Goal: Information Seeking & Learning: Learn about a topic

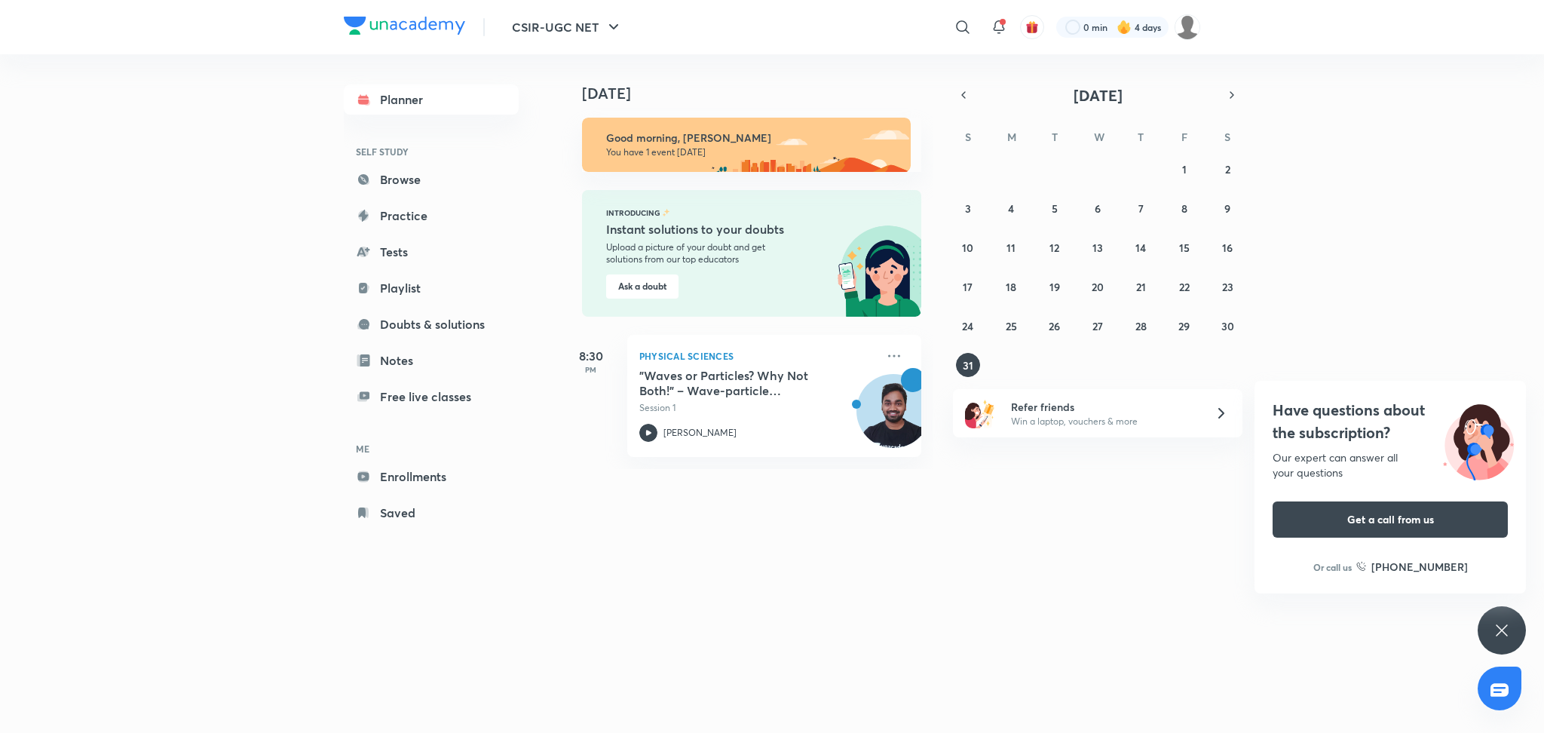
click at [1505, 630] on icon at bounding box center [1502, 630] width 18 height 18
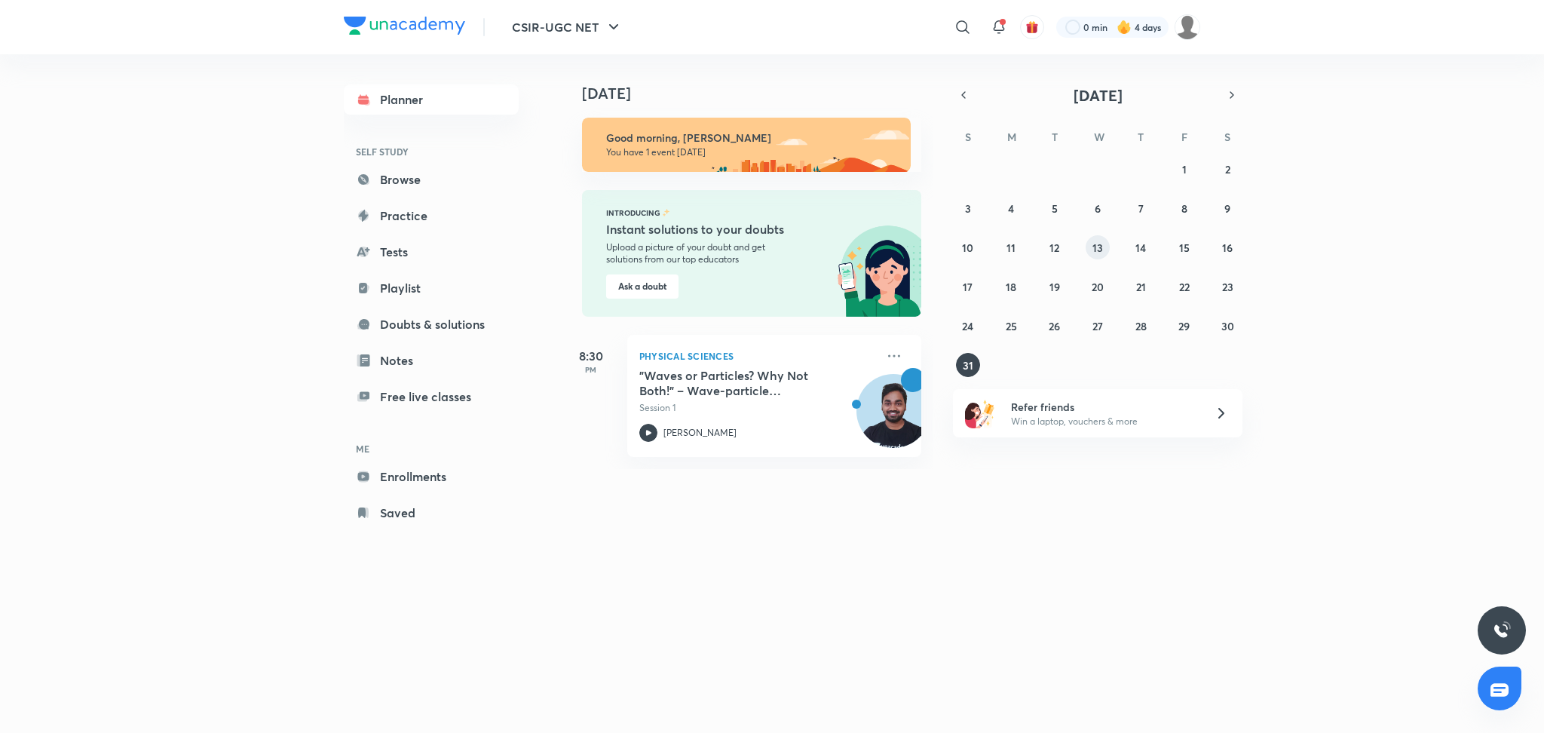
click at [1095, 257] on button "13" at bounding box center [1097, 247] width 24 height 24
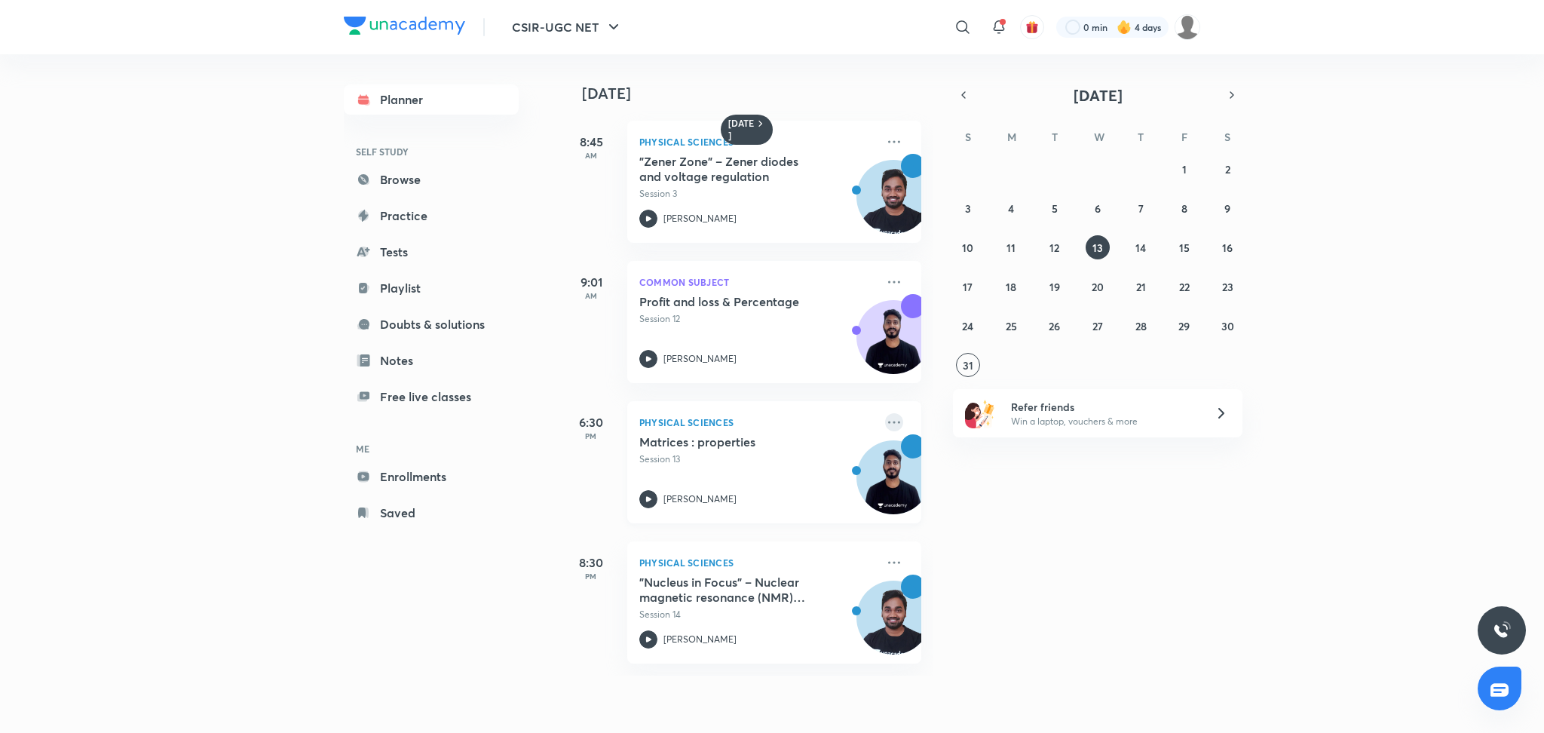
click at [885, 428] on icon at bounding box center [894, 422] width 18 height 18
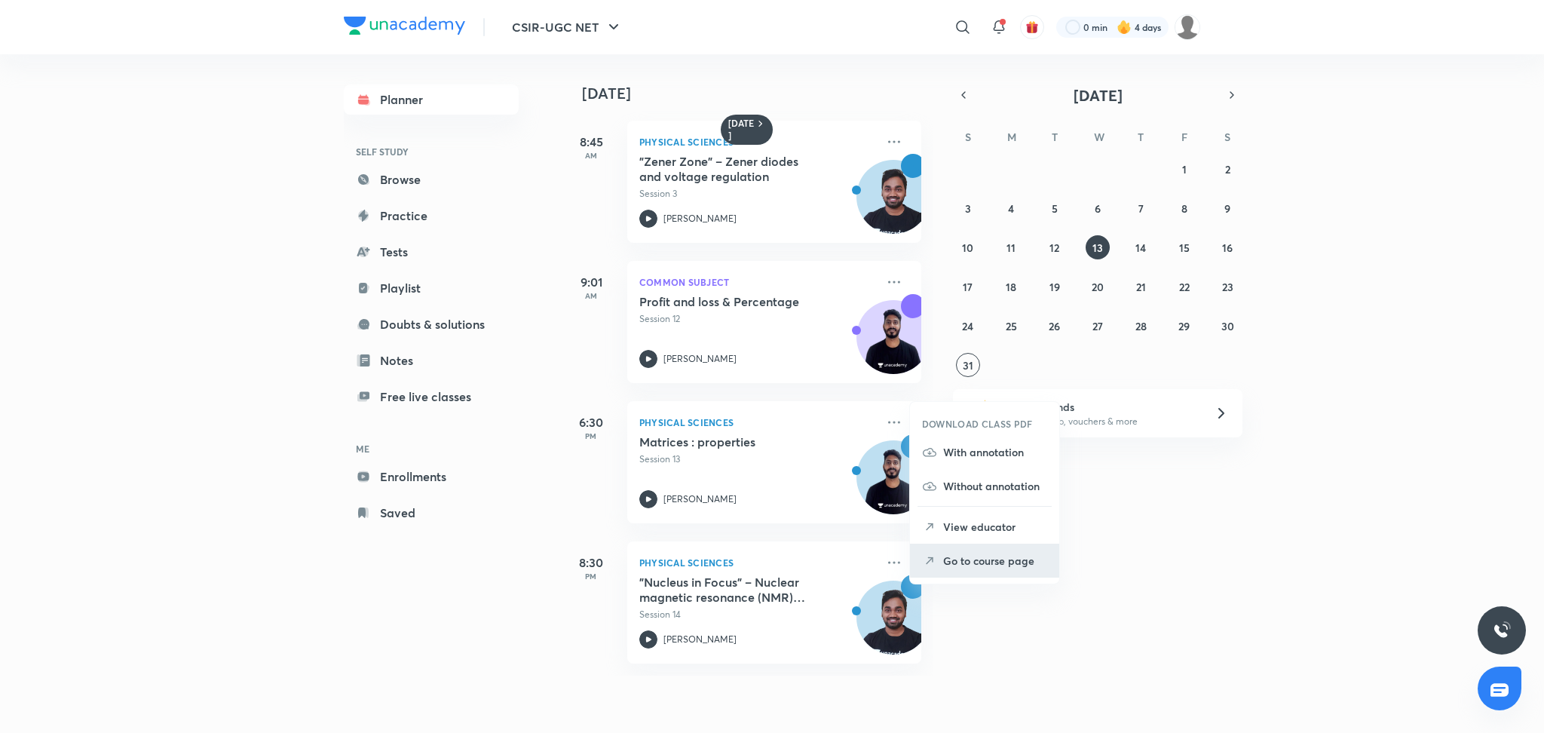
click at [937, 556] on li "Go to course page" at bounding box center [984, 561] width 149 height 34
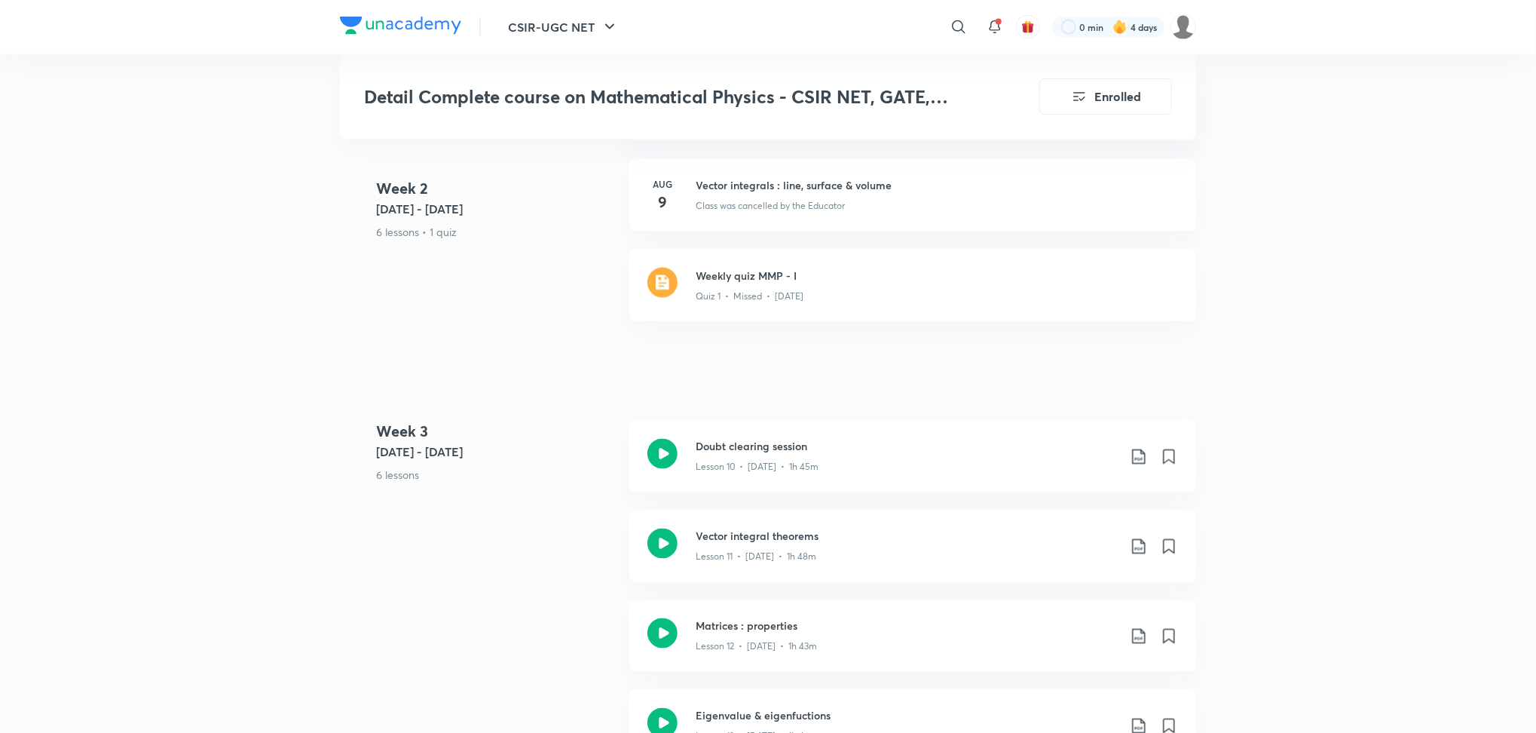
scroll to position [1606, 0]
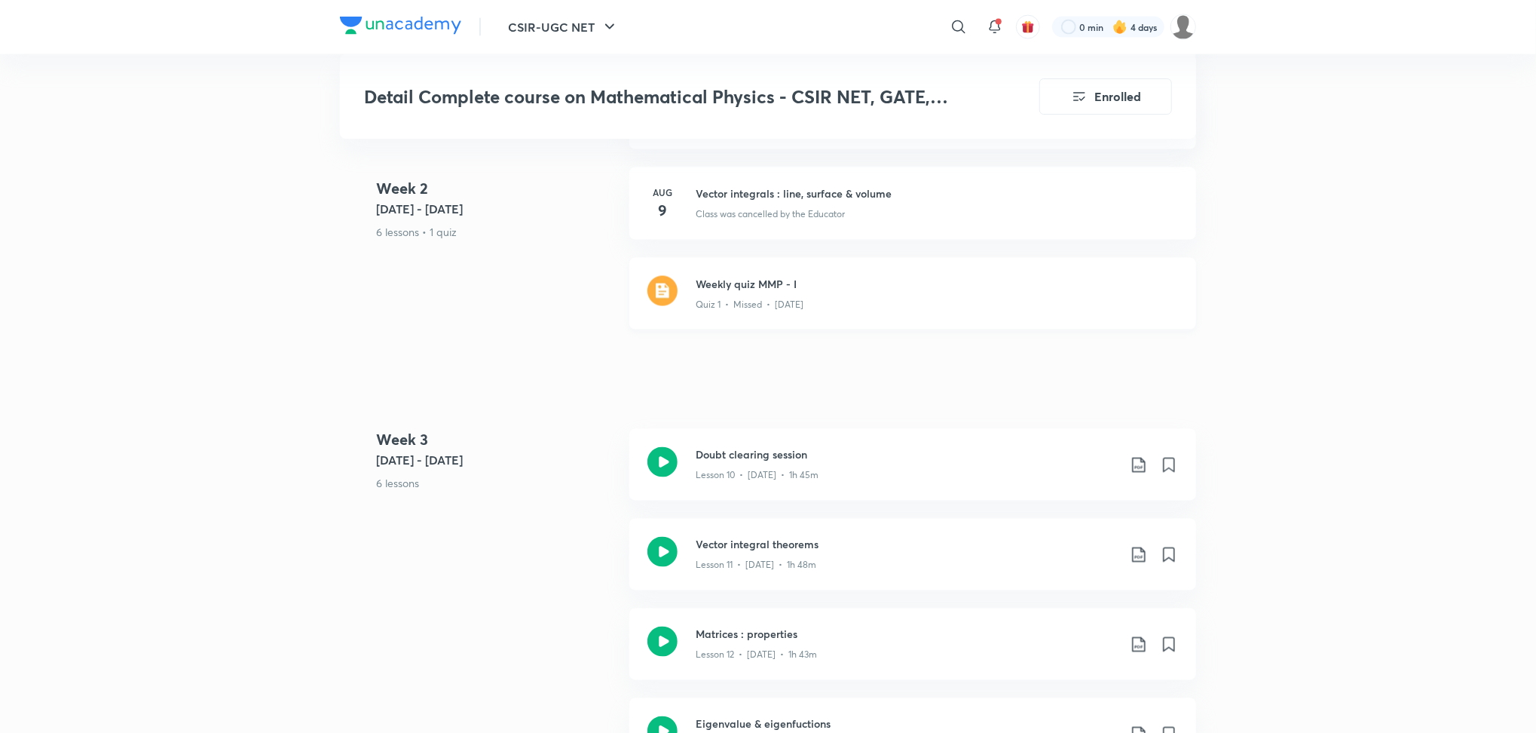
click at [926, 321] on div "Weekly quiz MMP - I Quiz 1 • Missed • [DATE]" at bounding box center [912, 294] width 567 height 72
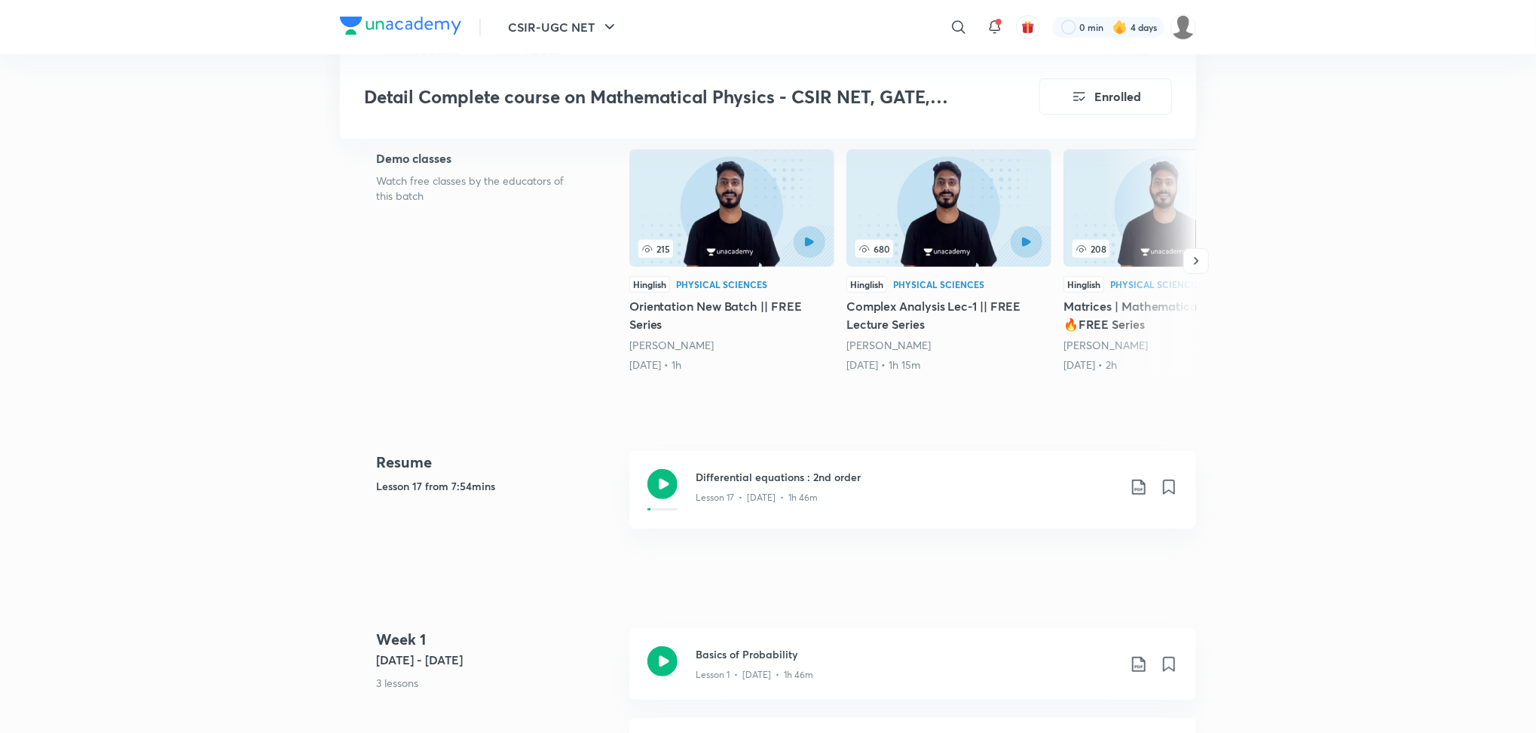
scroll to position [344, 0]
click at [1147, 495] on icon at bounding box center [1139, 488] width 18 height 18
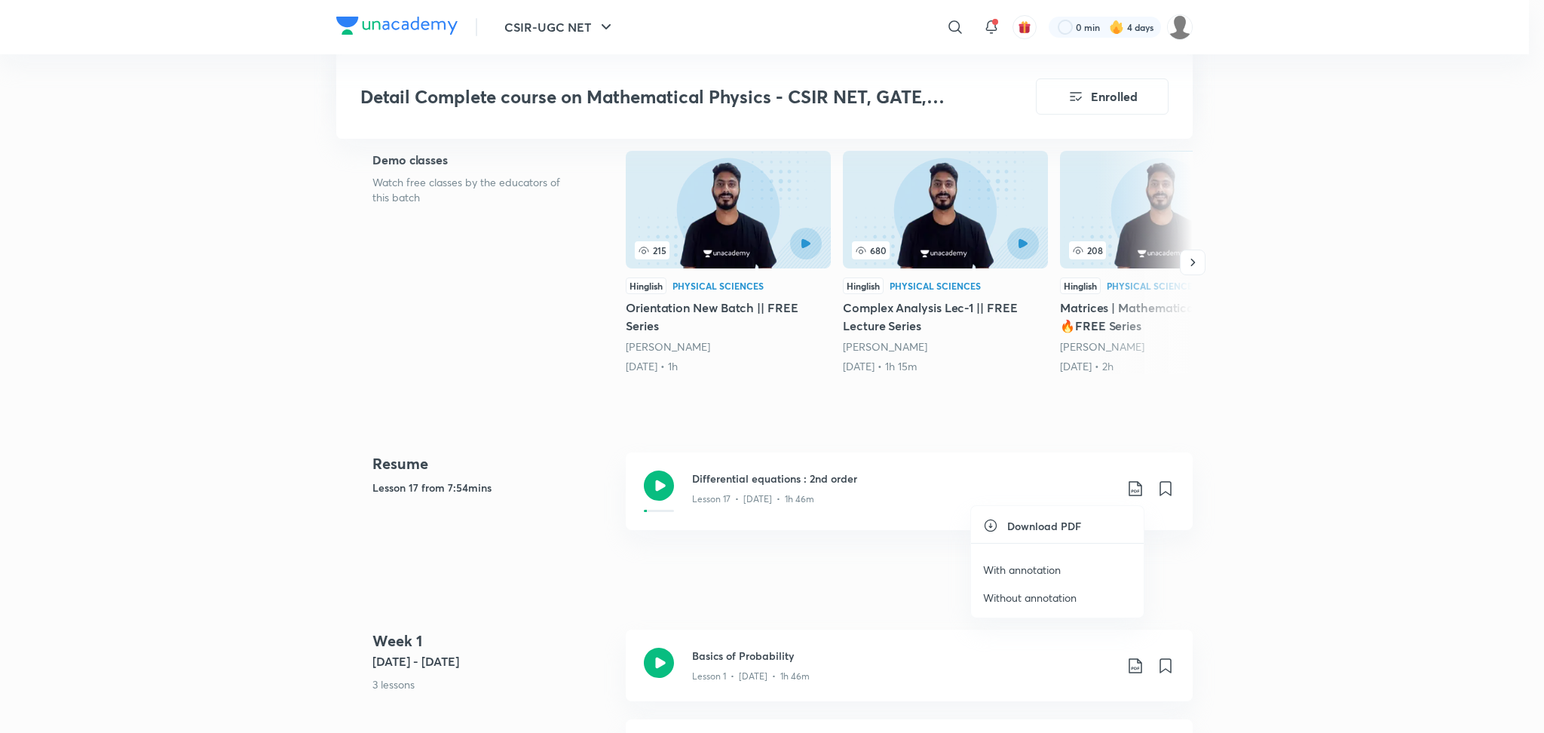
click at [1023, 595] on p "Without annotation" at bounding box center [1029, 597] width 93 height 16
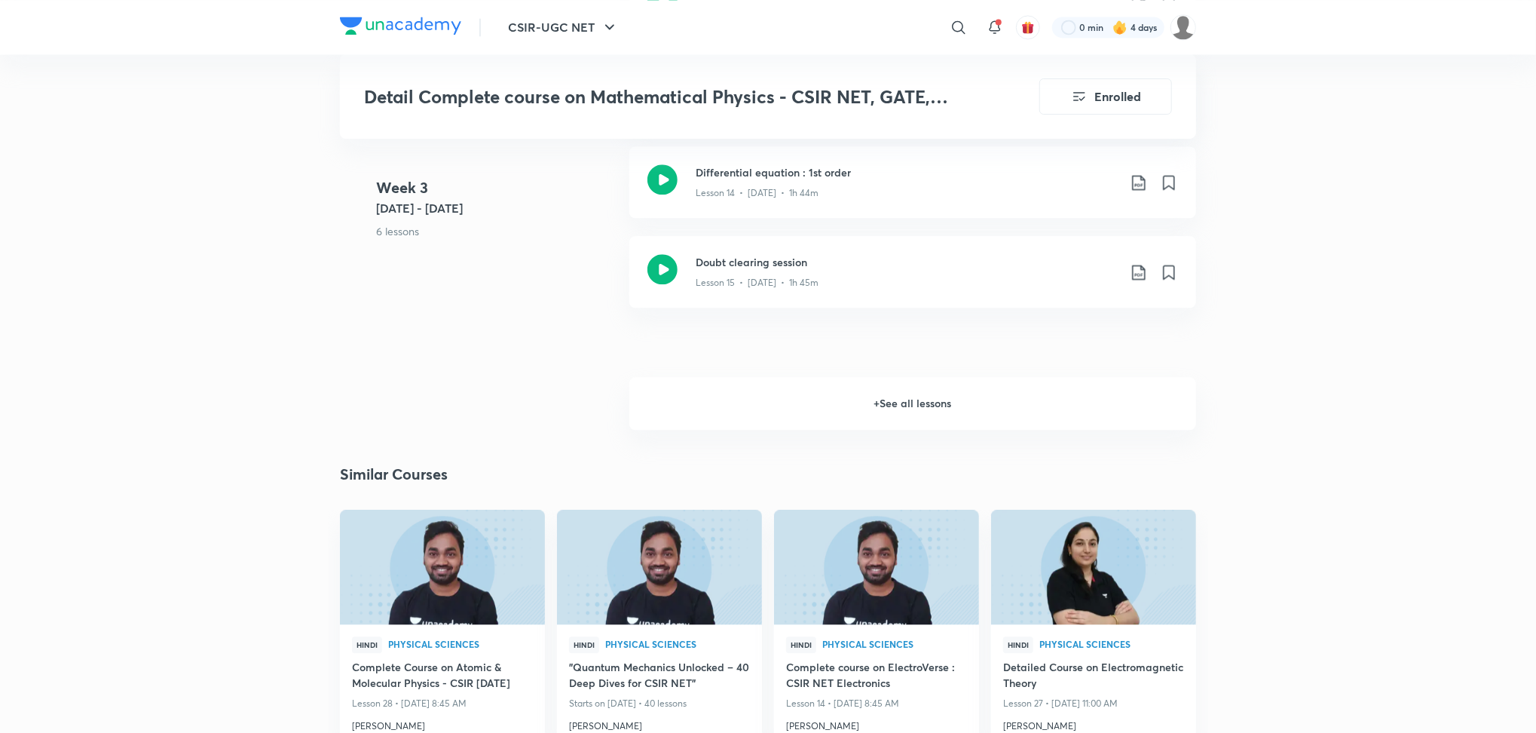
scroll to position [2128, 0]
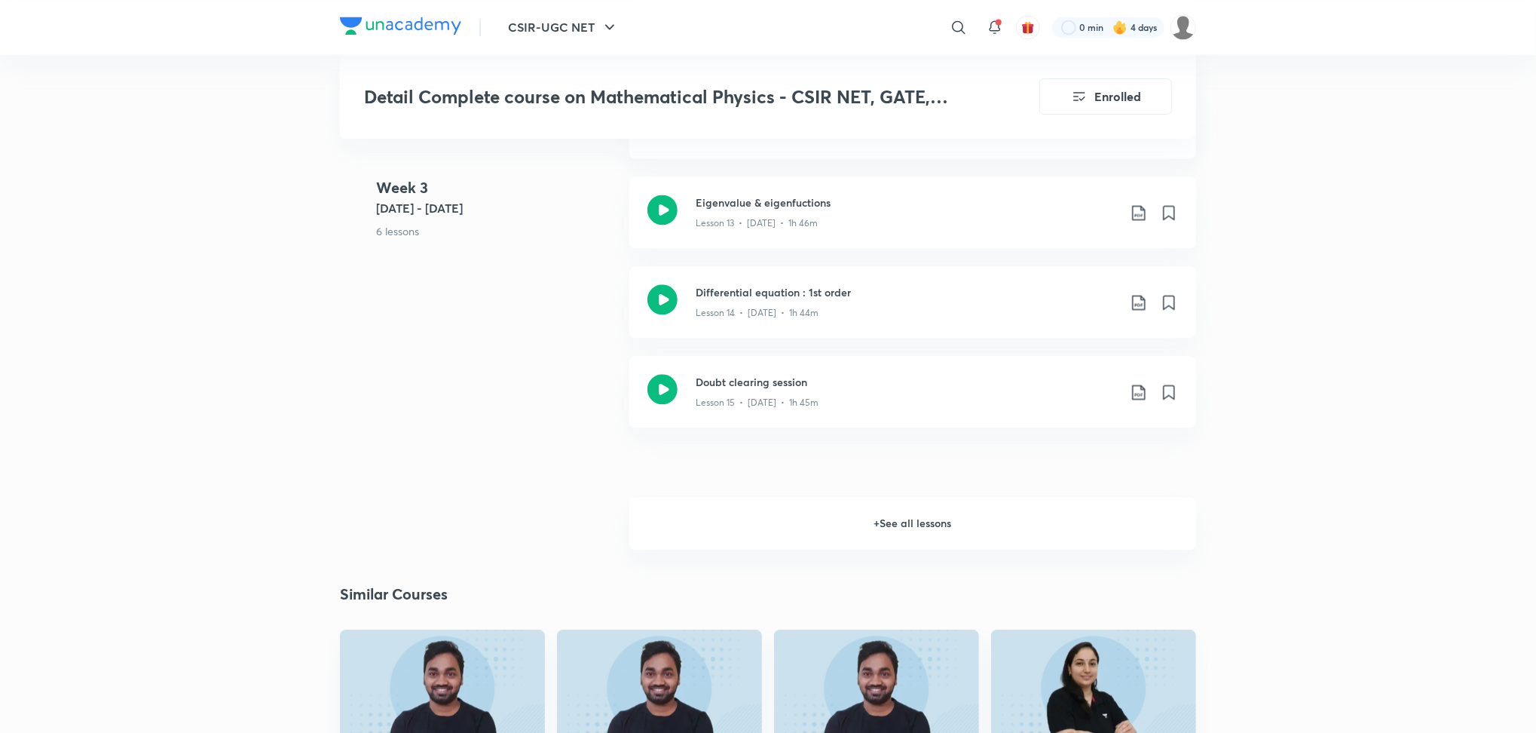
click at [719, 546] on h6 "+ See all lessons" at bounding box center [912, 523] width 567 height 53
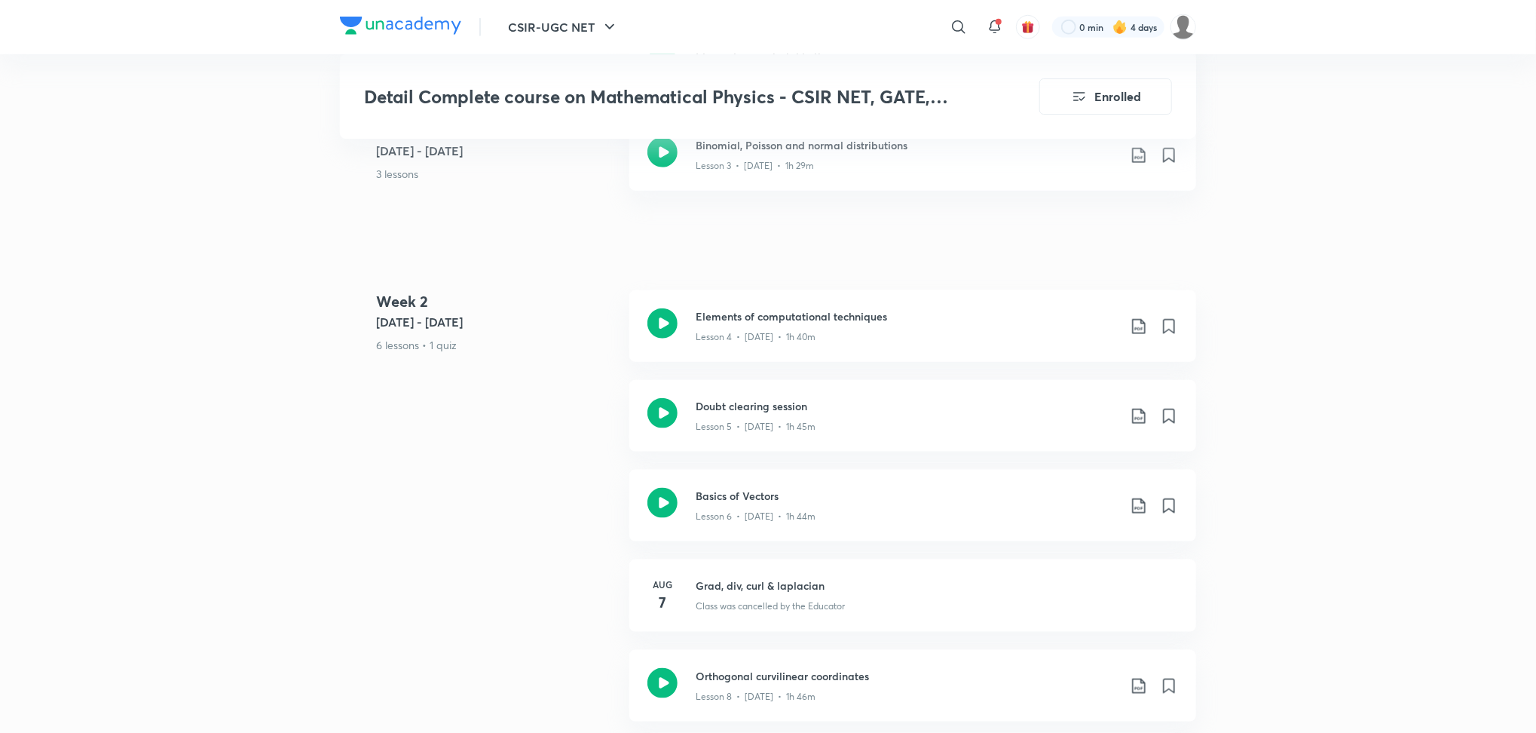
scroll to position [1033, 0]
